Goal: Information Seeking & Learning: Find specific fact

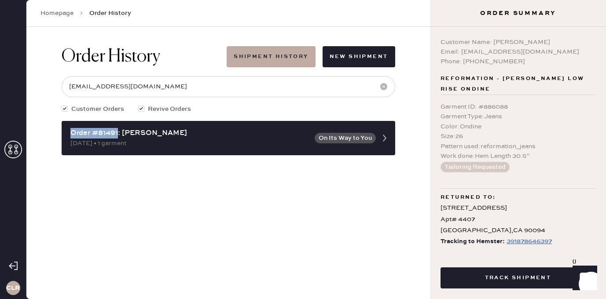
scroll to position [12, 0]
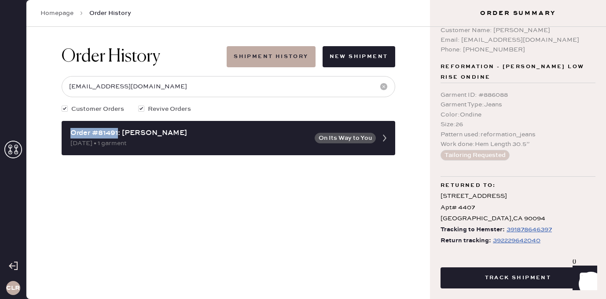
click at [7, 144] on icon at bounding box center [13, 150] width 18 height 18
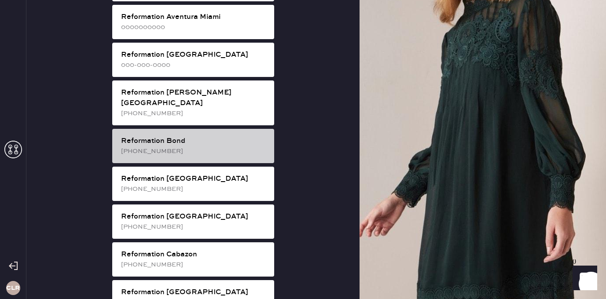
scroll to position [97, 0]
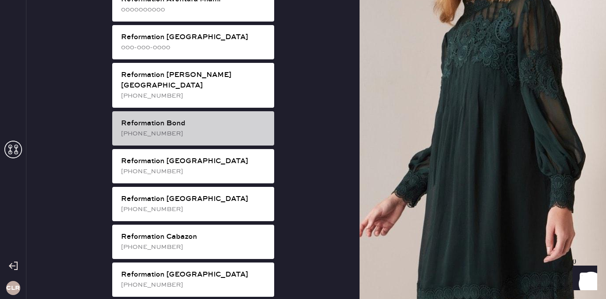
click at [237, 129] on div "[PHONE_NUMBER]" at bounding box center [194, 134] width 146 height 10
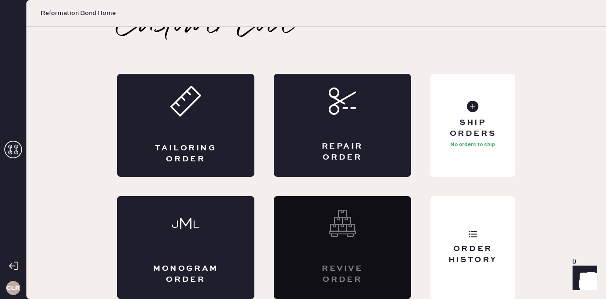
scroll to position [20, 0]
click at [459, 223] on div "Order History" at bounding box center [472, 247] width 85 height 103
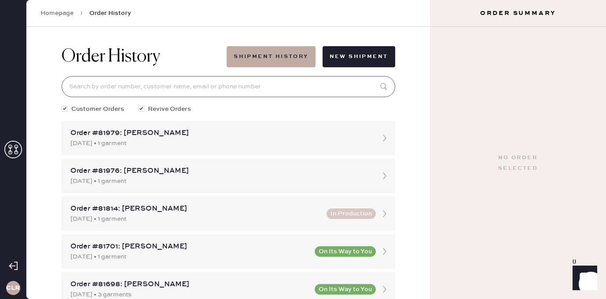
click at [208, 88] on input at bounding box center [228, 86] width 333 height 21
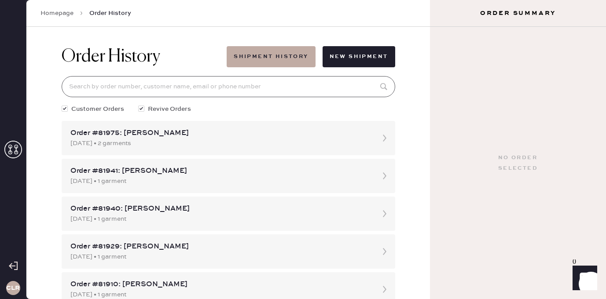
paste input "[EMAIL_ADDRESS][DOMAIN_NAME]"
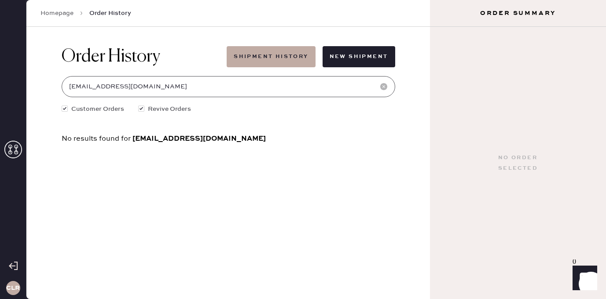
click at [159, 87] on input "[EMAIL_ADDRESS][DOMAIN_NAME]" at bounding box center [228, 86] width 333 height 21
paste input "81259"
click at [129, 86] on input "81259" at bounding box center [228, 86] width 333 height 21
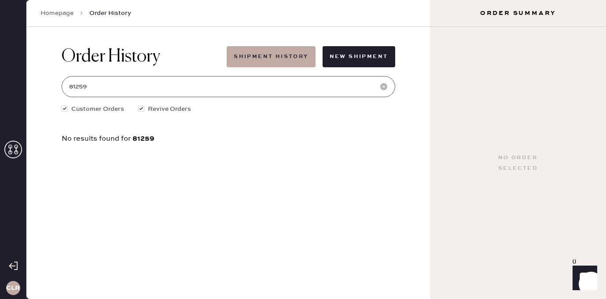
type input "81259"
click at [13, 150] on icon at bounding box center [13, 150] width 18 height 18
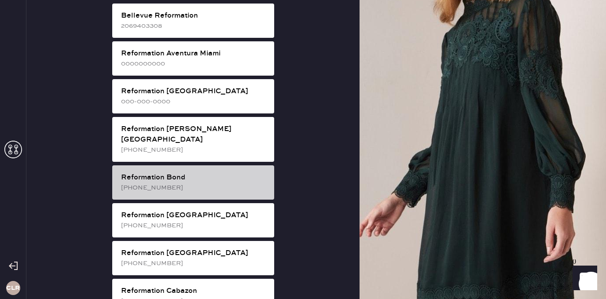
click at [198, 172] on div "Reformation Bond" at bounding box center [194, 177] width 146 height 11
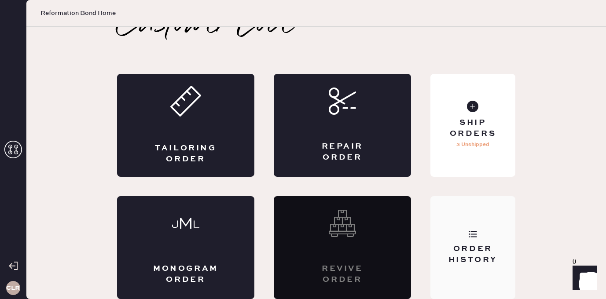
click at [474, 223] on div "Order History" at bounding box center [472, 247] width 85 height 103
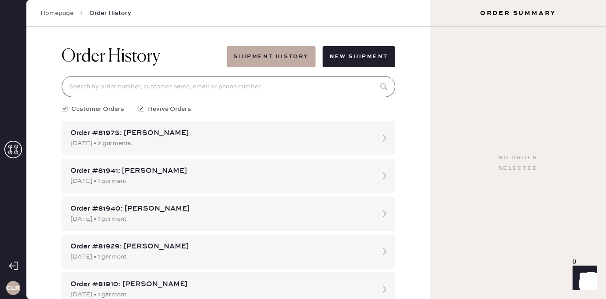
click at [196, 84] on input at bounding box center [228, 86] width 333 height 21
paste input "81259"
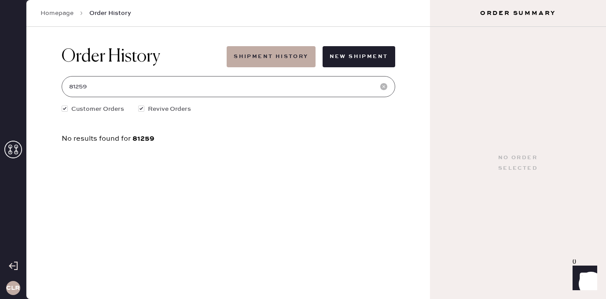
type input "81259"
click at [15, 147] on icon at bounding box center [13, 150] width 18 height 18
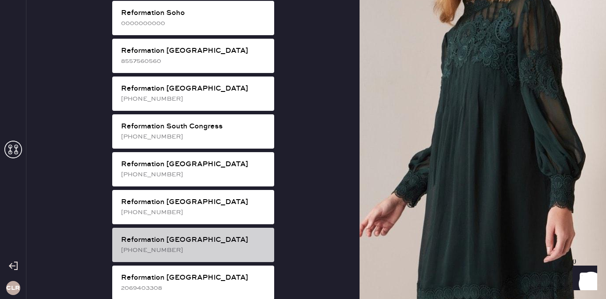
scroll to position [1603, 0]
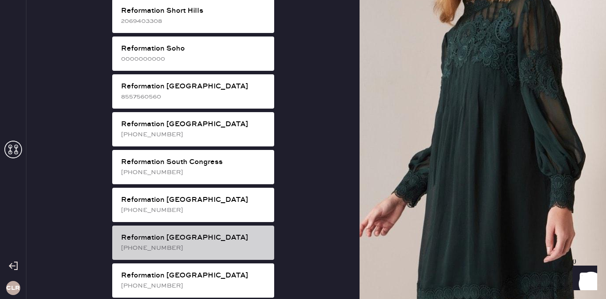
click at [189, 233] on div "Reformation [GEOGRAPHIC_DATA]" at bounding box center [194, 238] width 146 height 11
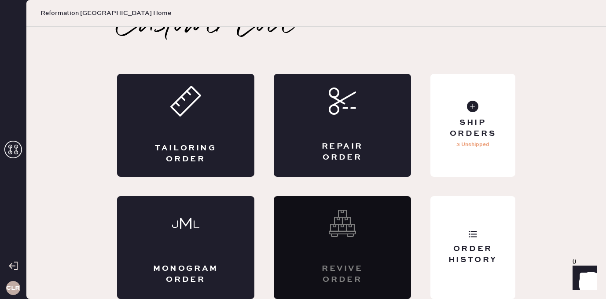
scroll to position [20, 0]
click at [482, 222] on div "Order History" at bounding box center [472, 247] width 85 height 103
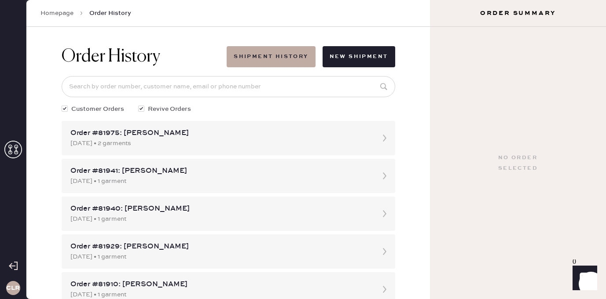
click at [221, 91] on input at bounding box center [228, 86] width 333 height 21
paste input "81259"
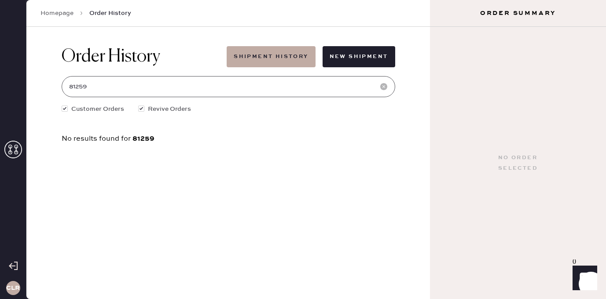
type input "81259"
click at [16, 150] on use at bounding box center [13, 150] width 18 height 18
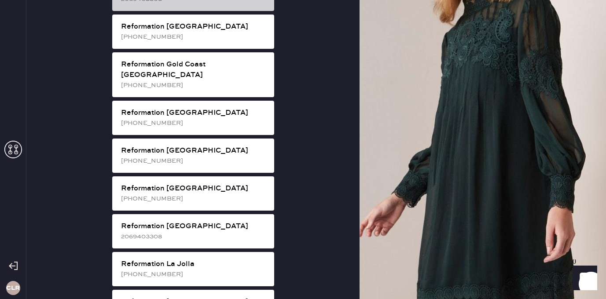
scroll to position [659, 0]
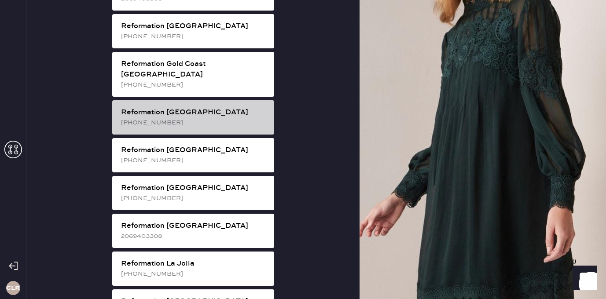
click at [207, 107] on div "Reformation [GEOGRAPHIC_DATA]" at bounding box center [194, 112] width 146 height 11
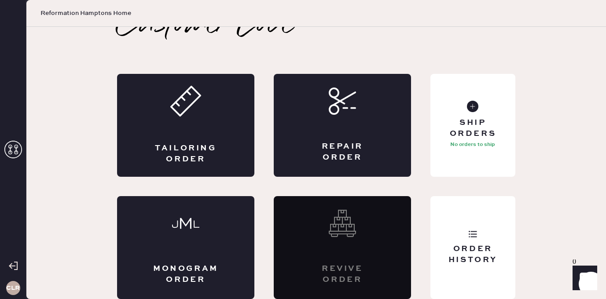
scroll to position [20, 0]
click at [455, 244] on div "Order History" at bounding box center [472, 255] width 71 height 22
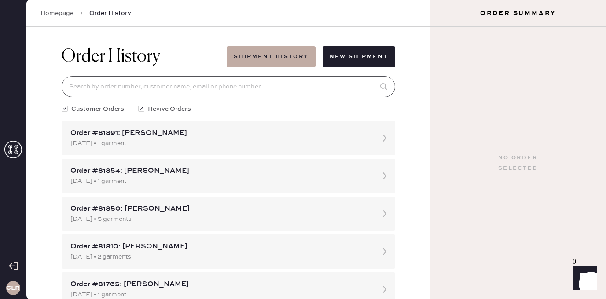
click at [219, 88] on input at bounding box center [228, 86] width 333 height 21
paste input "81259"
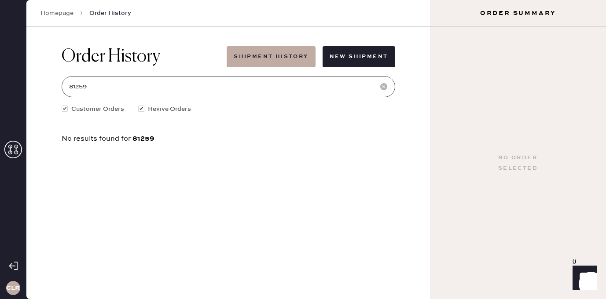
type input "81259"
click at [12, 157] on icon at bounding box center [13, 150] width 18 height 18
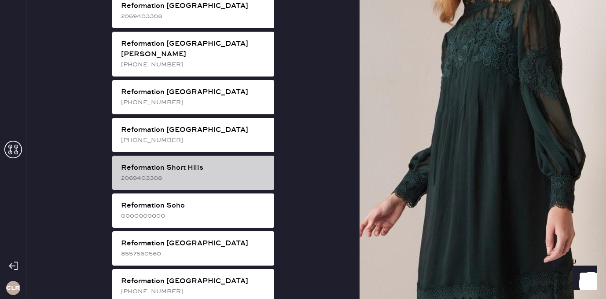
scroll to position [1475, 0]
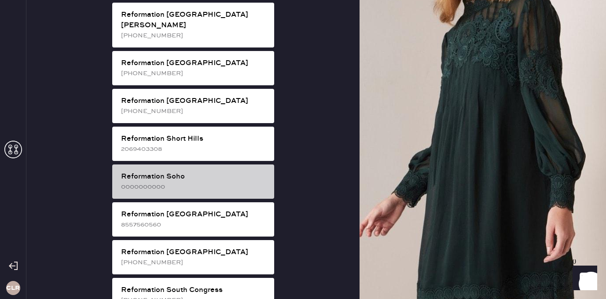
click at [202, 172] on div "Reformation Soho" at bounding box center [194, 177] width 146 height 11
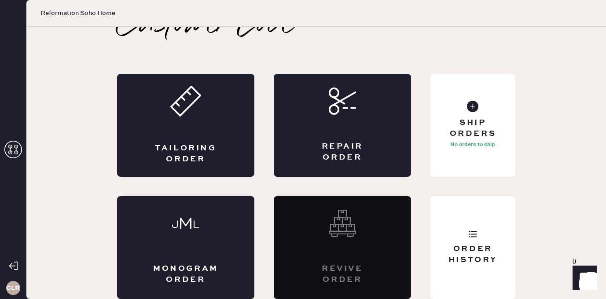
scroll to position [20, 0]
click at [477, 239] on div "Order History" at bounding box center [472, 247] width 85 height 103
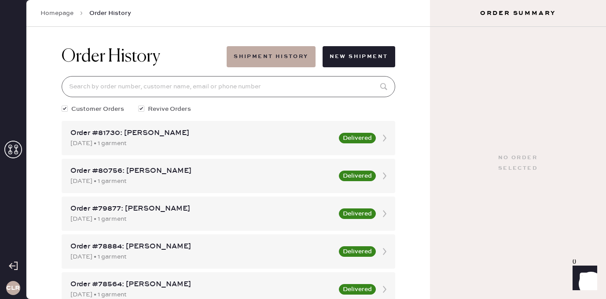
click at [206, 87] on input at bounding box center [228, 86] width 333 height 21
paste input "81259"
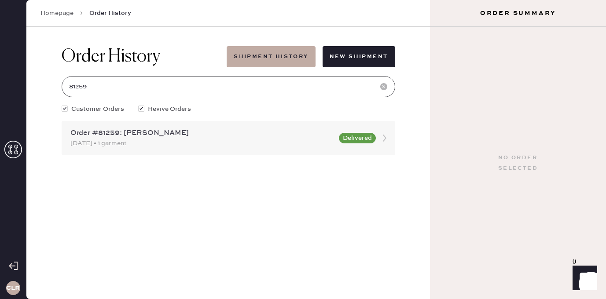
type input "81259"
click at [122, 128] on div "Order #81259: [PERSON_NAME]" at bounding box center [201, 133] width 263 height 11
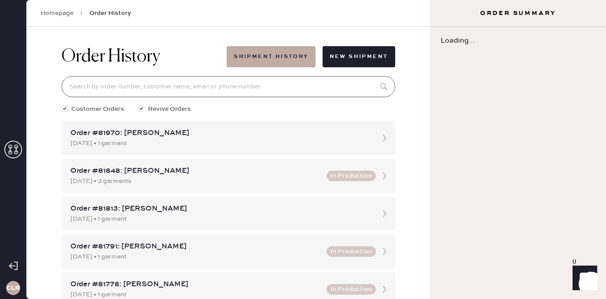
click at [124, 94] on input at bounding box center [228, 86] width 333 height 21
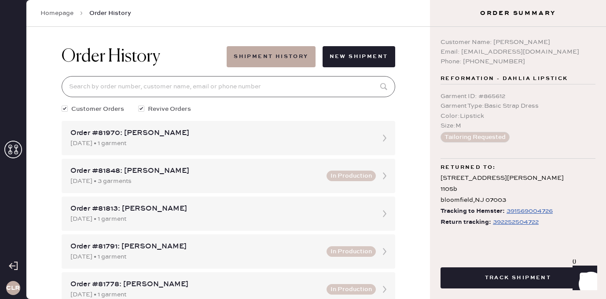
paste input "81259"
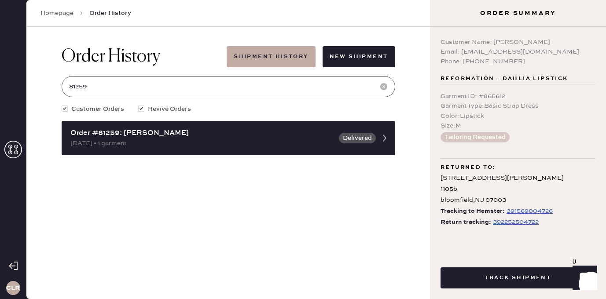
type input "81259"
drag, startPoint x: 493, startPoint y: 41, endPoint x: 544, endPoint y: 41, distance: 51.9
click at [544, 41] on div "Customer Name: [PERSON_NAME]" at bounding box center [517, 42] width 155 height 10
copy div "[PERSON_NAME]"
drag, startPoint x: 461, startPoint y: 53, endPoint x: 544, endPoint y: 53, distance: 82.7
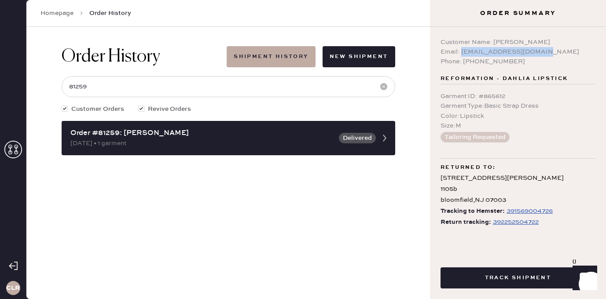
click at [544, 53] on div "Email: [EMAIL_ADDRESS][DOMAIN_NAME]" at bounding box center [517, 52] width 155 height 10
copy div "[EMAIL_ADDRESS][DOMAIN_NAME]"
drag, startPoint x: 120, startPoint y: 134, endPoint x: 59, endPoint y: 131, distance: 60.7
click at [59, 131] on div "Order History Shipment History New Shipment 81259 Customer Orders Revive Orders…" at bounding box center [228, 101] width 347 height 148
copy div "Order #81259"
